Goal: Obtain resource: Download file/media

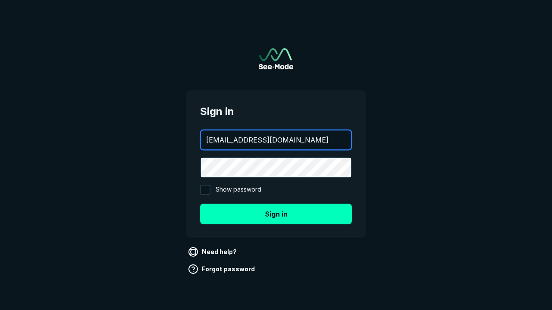
type input "aws+playwright@see-mode.com"
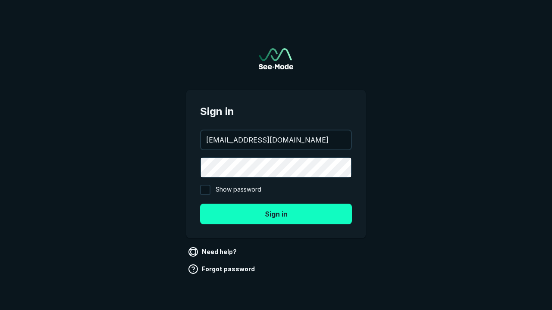
click at [276, 214] on button "Sign in" at bounding box center [276, 214] width 152 height 21
